Goal: Submit feedback/report problem

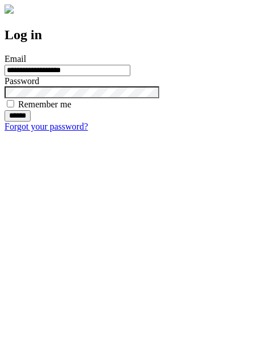
click at [31, 122] on input "******" at bounding box center [18, 115] width 26 height 11
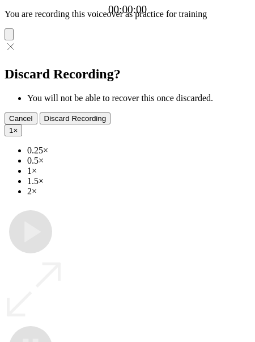
type input "**********"
